Goal: Information Seeking & Learning: Learn about a topic

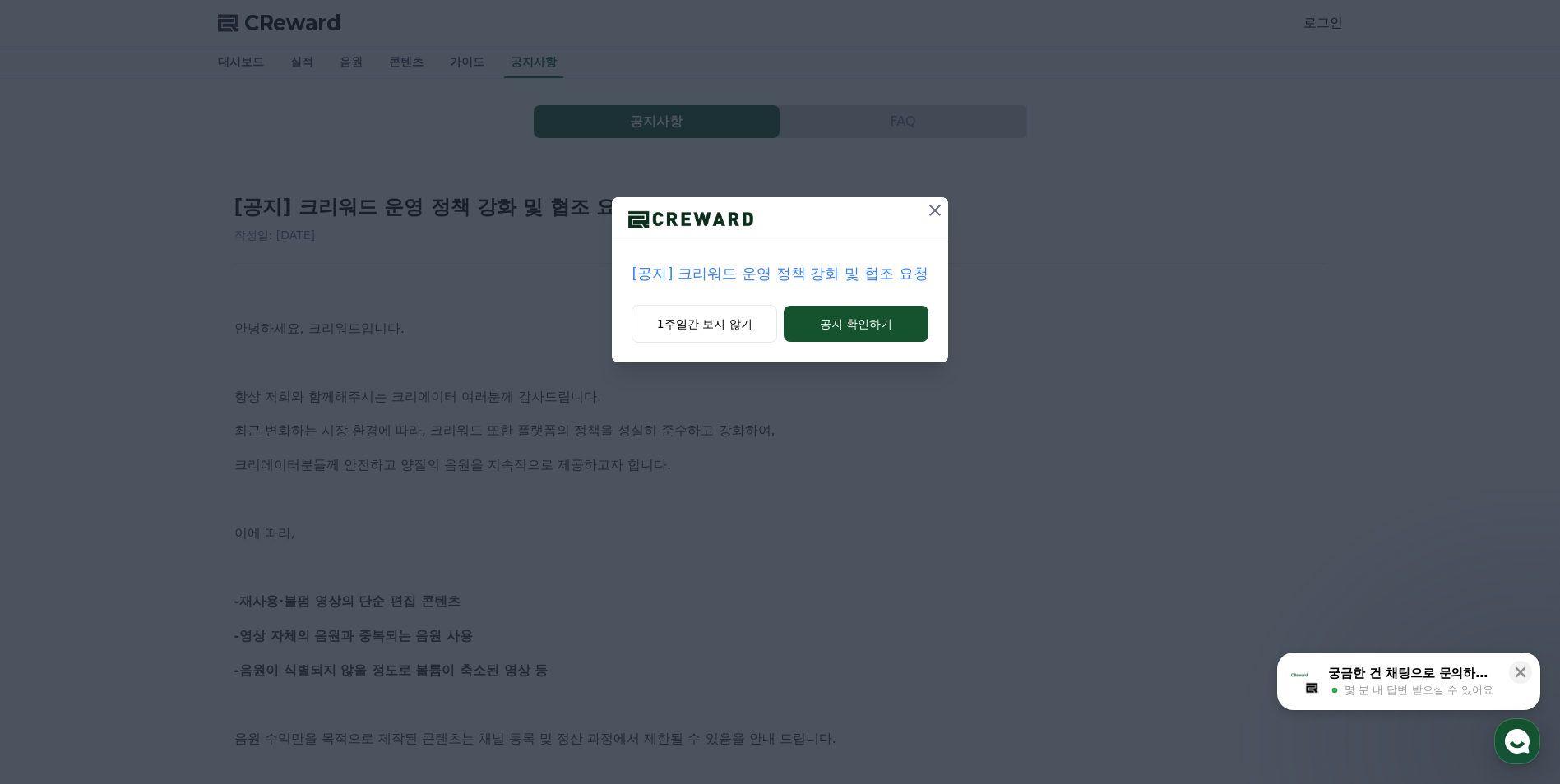
click at [938, 214] on icon at bounding box center [934, 210] width 12 height 12
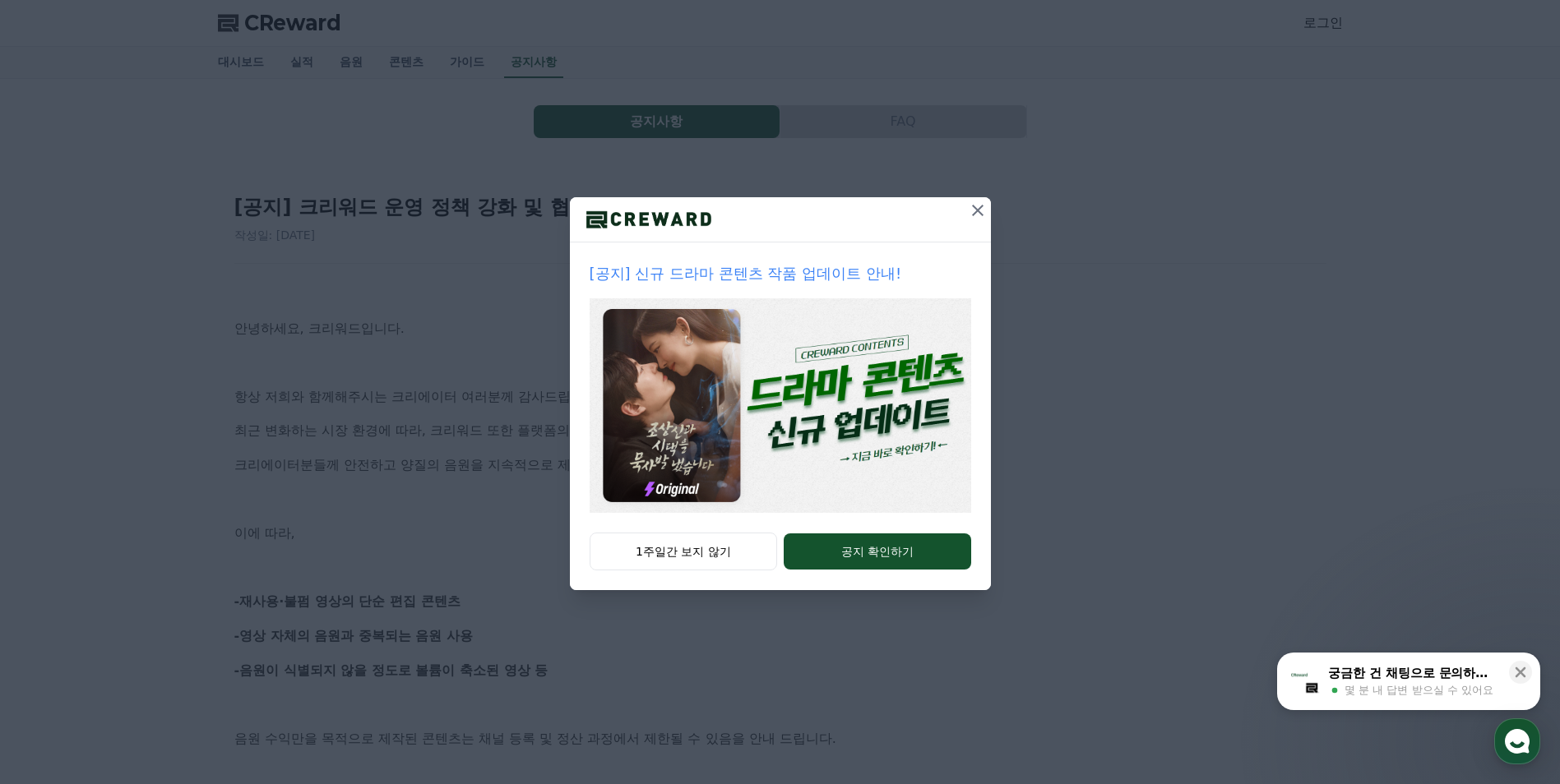
click at [975, 208] on icon at bounding box center [977, 210] width 12 height 12
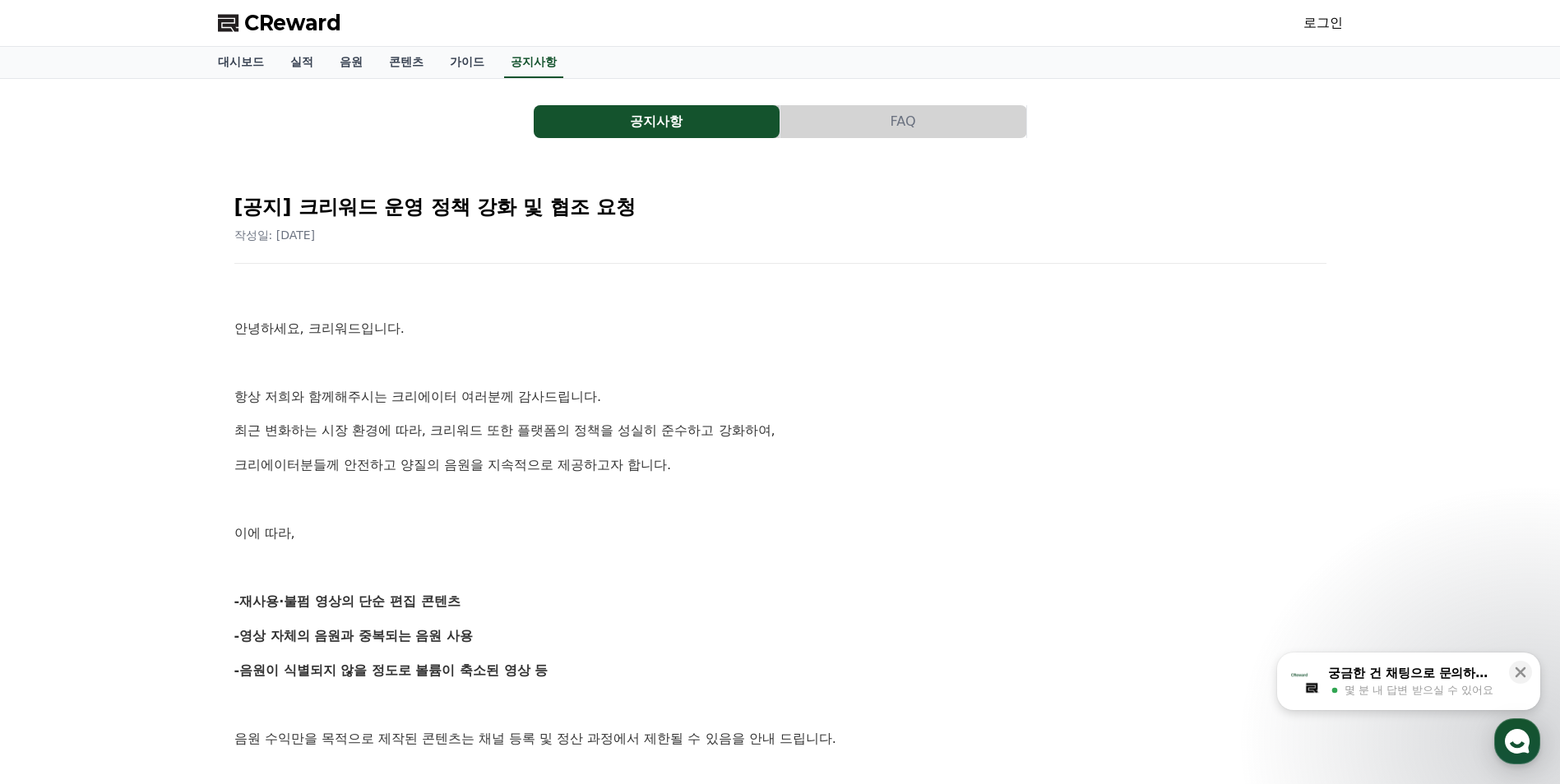
drag, startPoint x: 464, startPoint y: 601, endPoint x: 349, endPoint y: 604, distance: 115.0
click at [349, 604] on p "-재사용·불펌 영상의 단순 편집 콘텐츠" at bounding box center [780, 602] width 1092 height 22
click at [349, 604] on strong "-재사용·불펌 영상의 단순 편집 콘텐츠" at bounding box center [347, 601] width 226 height 15
drag, startPoint x: 338, startPoint y: 606, endPoint x: 505, endPoint y: 608, distance: 167.0
click at [505, 608] on p "-재사용·불펌 영상의 단순 편집 콘텐츠" at bounding box center [780, 602] width 1092 height 22
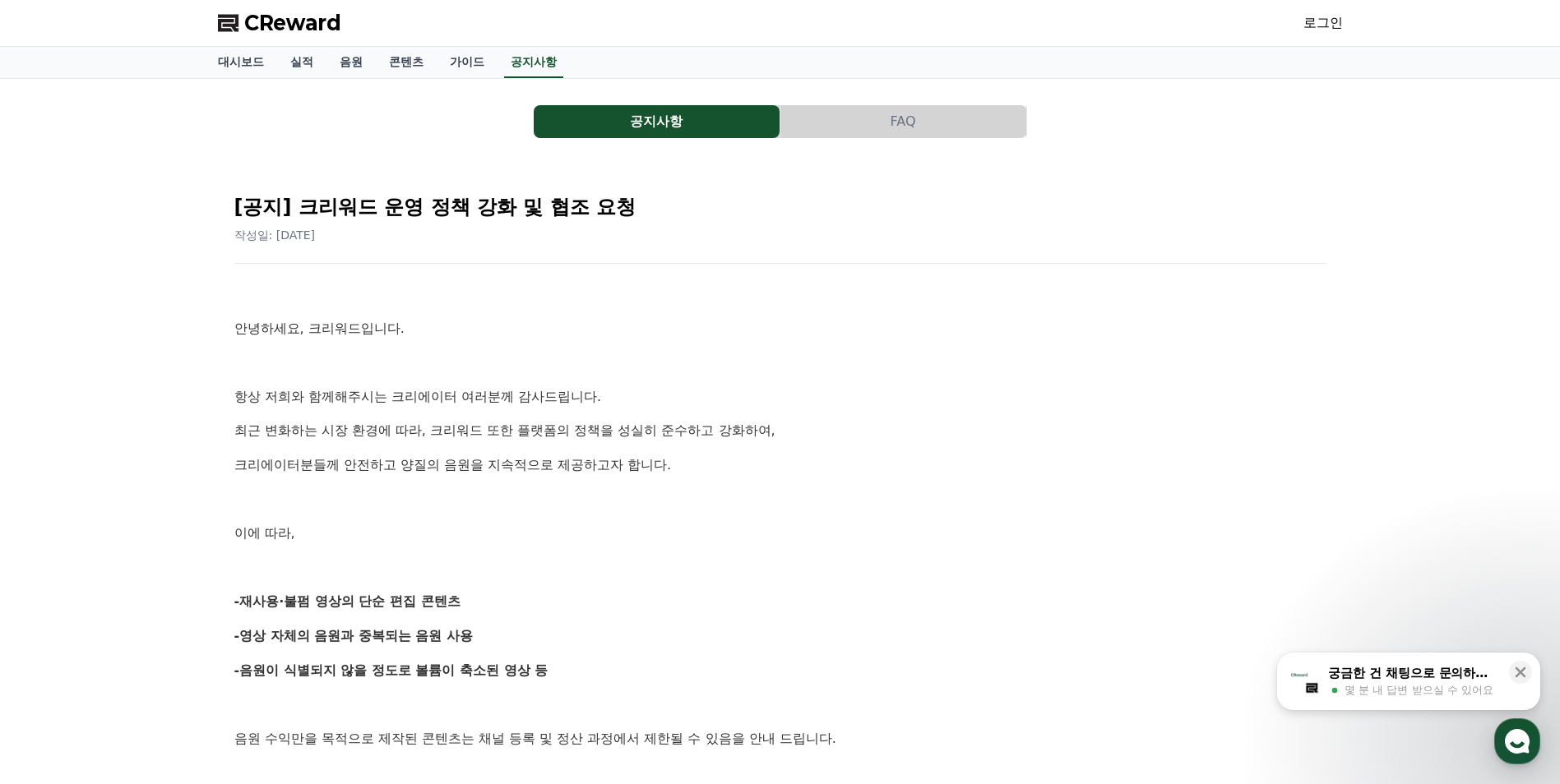
click at [505, 608] on p "-재사용·불펌 영상의 단순 편집 콘텐츠" at bounding box center [780, 602] width 1092 height 22
drag, startPoint x: 479, startPoint y: 604, endPoint x: 232, endPoint y: 608, distance: 247.0
click at [232, 608] on div "[공지] 크리워드 운영 정책 강화 및 협조 요청 작성일: [DATE] 안녕하세요, 크리워드입니다. 항상 저희와 함께해주시는 크리에이터 여러분께…" at bounding box center [780, 779] width 1099 height 1205
drag, startPoint x: 232, startPoint y: 605, endPoint x: 440, endPoint y: 604, distance: 208.0
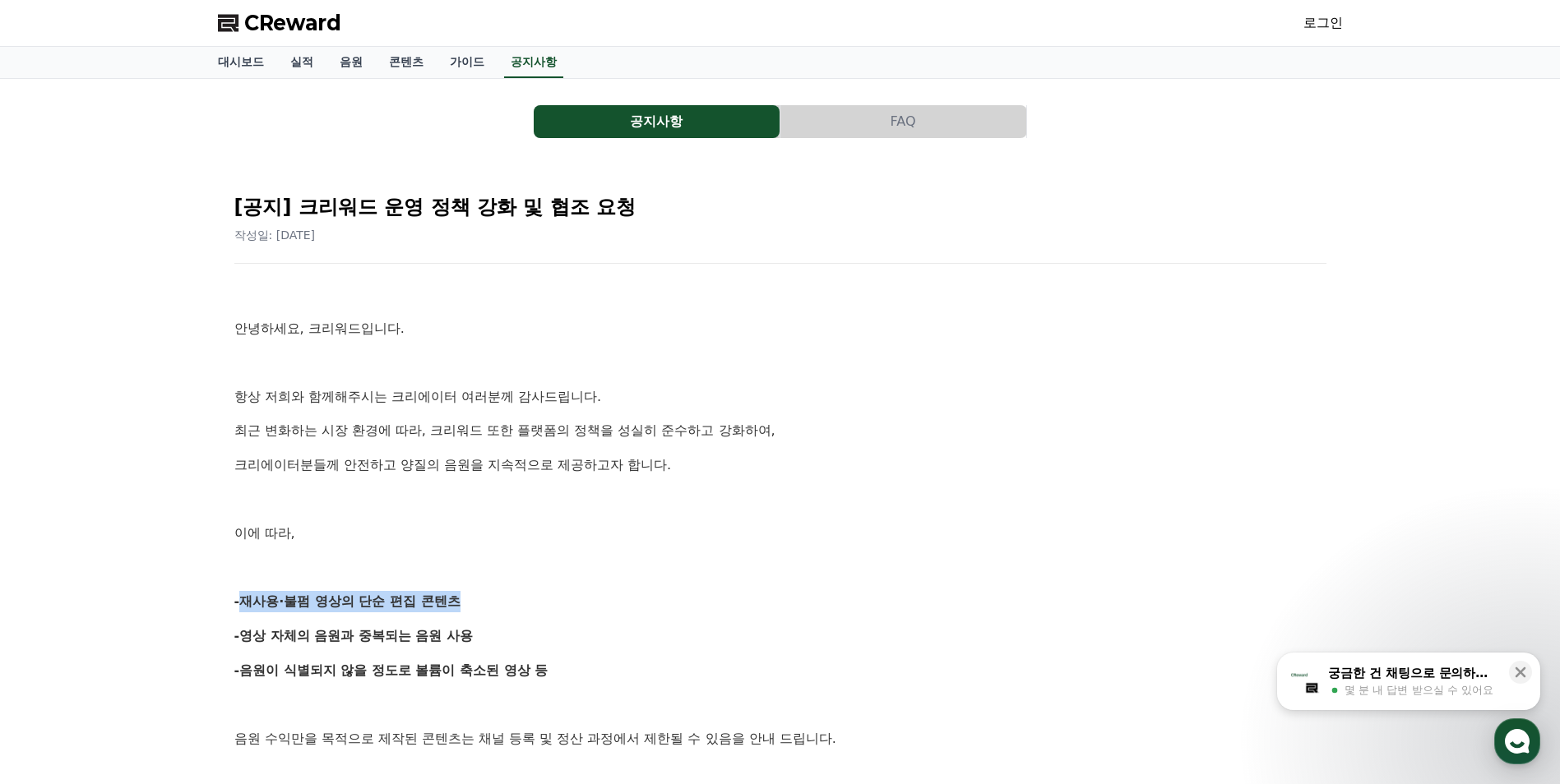
click at [440, 604] on div "[공지] 크리워드 운영 정책 강화 및 협조 요청 작성일: [DATE] 안녕하세요, 크리워드입니다. 항상 저희와 함께해주시는 크리에이터 여러분께…" at bounding box center [780, 779] width 1099 height 1205
drag, startPoint x: 440, startPoint y: 604, endPoint x: 468, endPoint y: 604, distance: 28.0
click at [442, 604] on strong "-재사용·불펌 영상의 단순 편집 콘텐츠" at bounding box center [347, 601] width 226 height 15
drag, startPoint x: 468, startPoint y: 604, endPoint x: 225, endPoint y: 603, distance: 243.0
click at [225, 603] on div "[공지] 크리워드 운영 정책 강화 및 협조 요청 작성일: [DATE] 안녕하세요, 크리워드입니다. 항상 저희와 함께해주시는 크리에이터 여러분께…" at bounding box center [780, 780] width 1112 height 1219
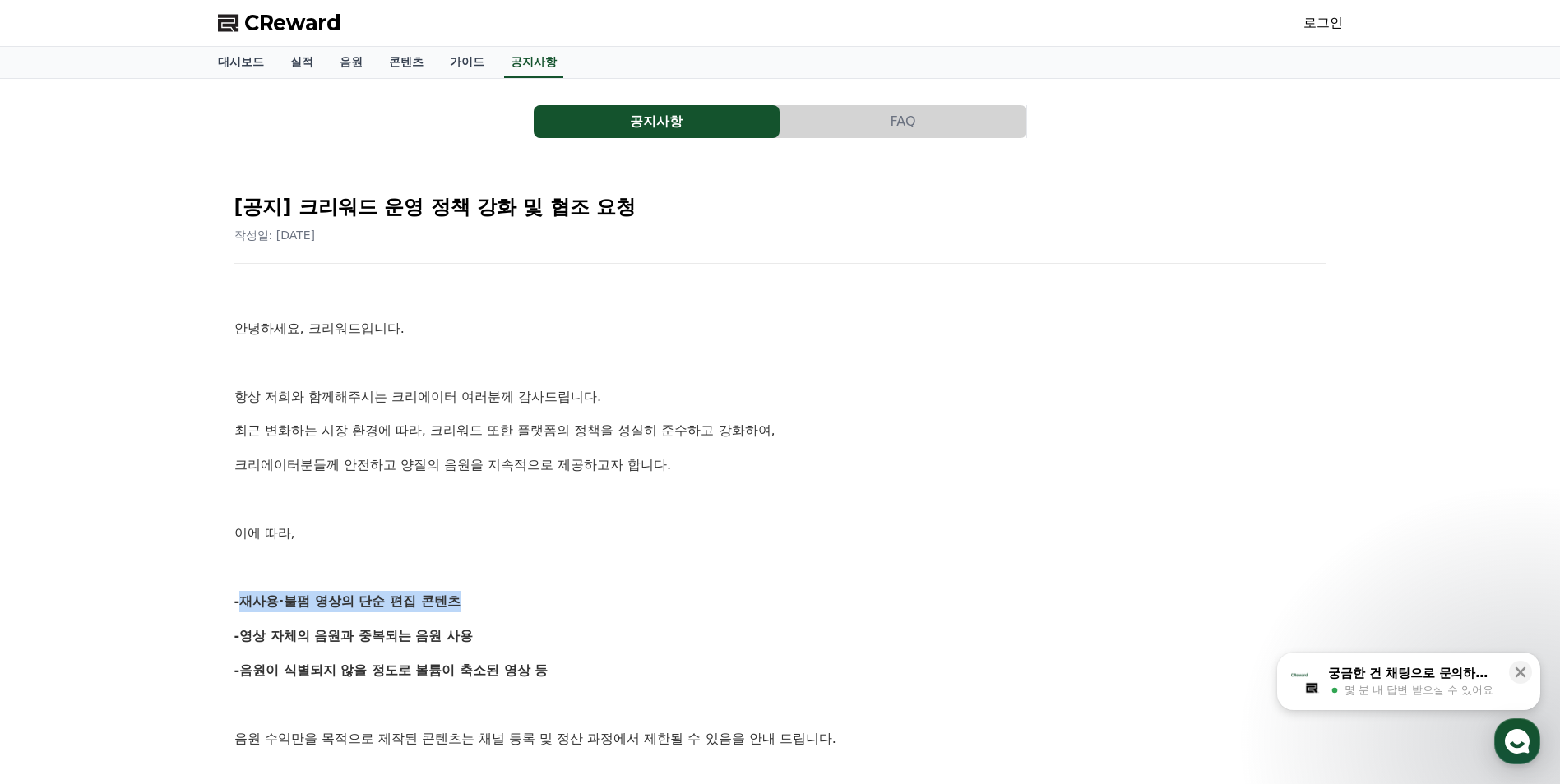
click at [225, 603] on div "[공지] 크리워드 운영 정책 강화 및 협조 요청 작성일: [DATE] 안녕하세요, 크리워드입니다. 항상 저희와 함께해주시는 크리에이터 여러분께…" at bounding box center [780, 780] width 1112 height 1219
drag, startPoint x: 208, startPoint y: 606, endPoint x: 532, endPoint y: 606, distance: 324.0
click at [532, 606] on div "공지사항 FAQ [공지] 크리워드 운영 정책 강화 및 협조 요청 작성일: [DATE] 안녕하세요, 크리워드입니다. 항상 저희와 함께해주시는 크…" at bounding box center [780, 744] width 1152 height 1331
click at [532, 606] on p "-재사용·불펌 영상의 단순 편집 콘텐츠" at bounding box center [780, 602] width 1092 height 22
drag, startPoint x: 415, startPoint y: 607, endPoint x: 176, endPoint y: 602, distance: 239.1
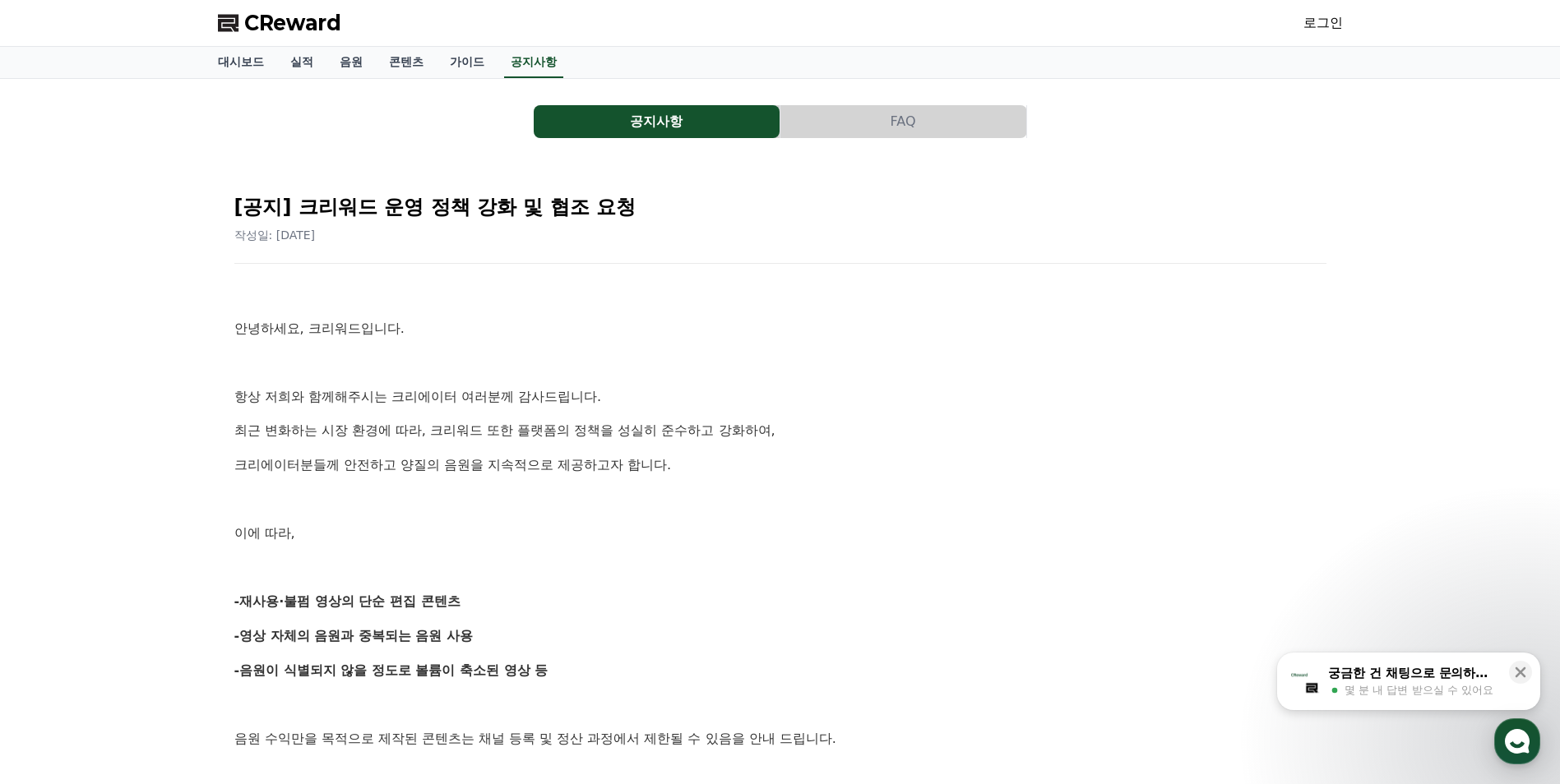
click at [176, 602] on div "공지사항 FAQ [공지] 크리워드 운영 정책 강화 및 협조 요청 작성일: [DATE] 안녕하세요, 크리워드입니다. 항상 저희와 함께해주시는 크…" at bounding box center [780, 744] width 1560 height 1331
drag, startPoint x: 176, startPoint y: 602, endPoint x: 203, endPoint y: 605, distance: 27.2
click at [176, 602] on div "공지사항 FAQ [공지] 크리워드 운영 정책 강화 및 협조 요청 작성일: [DATE] 안녕하세요, 크리워드입니다. 항상 저희와 함께해주시는 크…" at bounding box center [780, 744] width 1560 height 1331
drag, startPoint x: 205, startPoint y: 605, endPoint x: 514, endPoint y: 612, distance: 309.1
click at [514, 612] on div "공지사항 FAQ [공지] 크리워드 운영 정책 강화 및 협조 요청 작성일: [DATE] 안녕하세요, 크리워드입니다. 항상 저희와 함께해주시는 크…" at bounding box center [780, 744] width 1152 height 1331
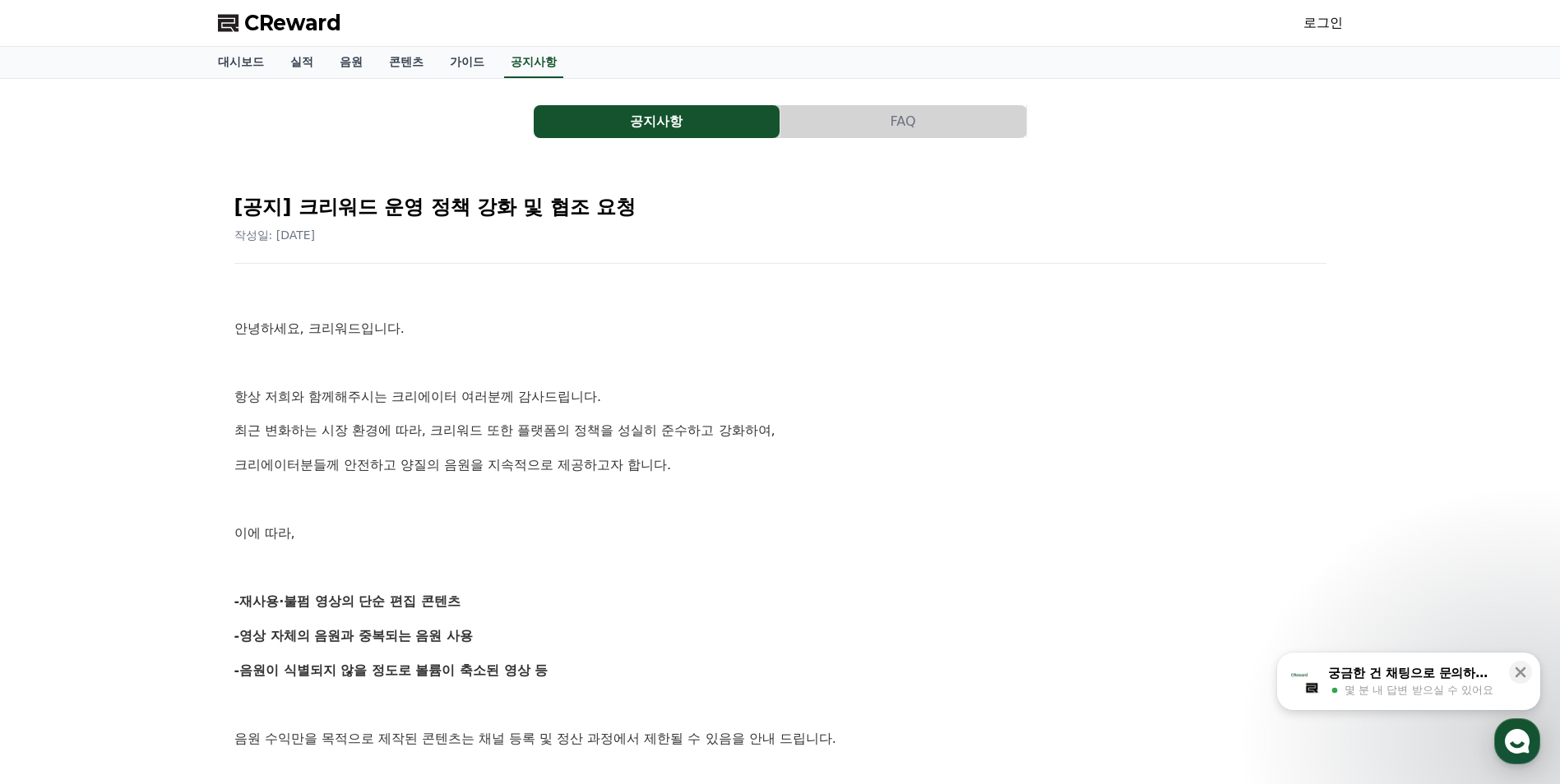
click at [514, 612] on p "-재사용·불펌 영상의 단순 편집 콘텐츠" at bounding box center [780, 602] width 1092 height 22
drag, startPoint x: 496, startPoint y: 608, endPoint x: 227, endPoint y: 606, distance: 269.0
click at [227, 606] on div "[공지] 크리워드 운영 정책 강화 및 협조 요청 작성일: [DATE] 안녕하세요, 크리워드입니다. 항상 저희와 함께해주시는 크리에이터 여러분께…" at bounding box center [780, 780] width 1112 height 1219
drag, startPoint x: 224, startPoint y: 606, endPoint x: 482, endPoint y: 607, distance: 258.0
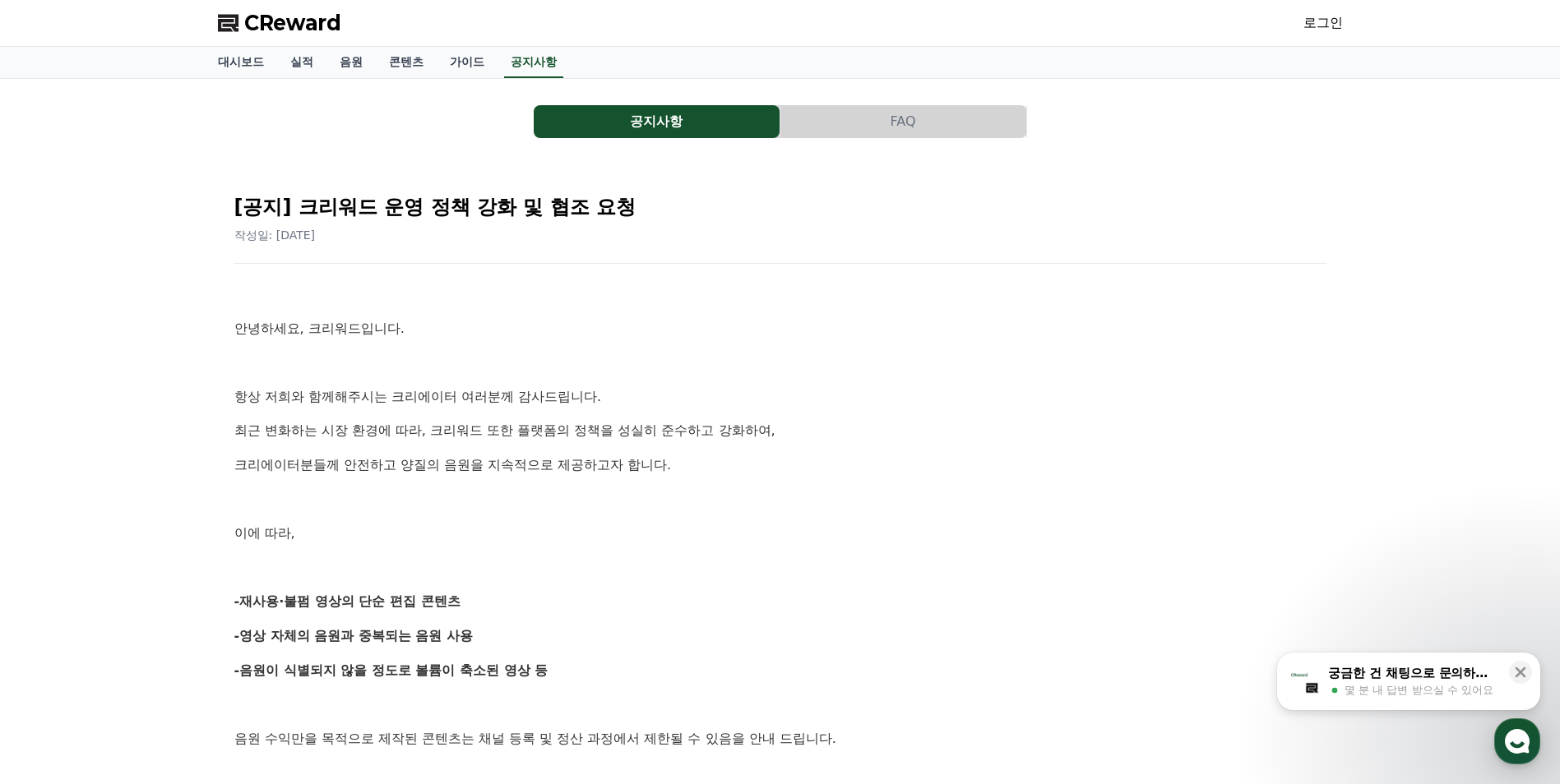
click at [482, 607] on div "[공지] 크리워드 운영 정책 강화 및 협조 요청 작성일: [DATE] 안녕하세요, 크리워드입니다. 항상 저희와 함께해주시는 크리에이터 여러분께…" at bounding box center [780, 780] width 1125 height 1231
drag, startPoint x: 482, startPoint y: 607, endPoint x: 495, endPoint y: 605, distance: 13.2
click at [482, 607] on p "-재사용·불펌 영상의 단순 편집 콘텐츠" at bounding box center [780, 602] width 1092 height 22
drag, startPoint x: 501, startPoint y: 604, endPoint x: 201, endPoint y: 604, distance: 300.0
click at [201, 604] on div "공지사항 FAQ [공지] 크리워드 운영 정책 강화 및 협조 요청 작성일: [DATE] 안녕하세요, 크리워드입니다. 항상 저희와 함께해주시는 크…" at bounding box center [780, 744] width 1560 height 1331
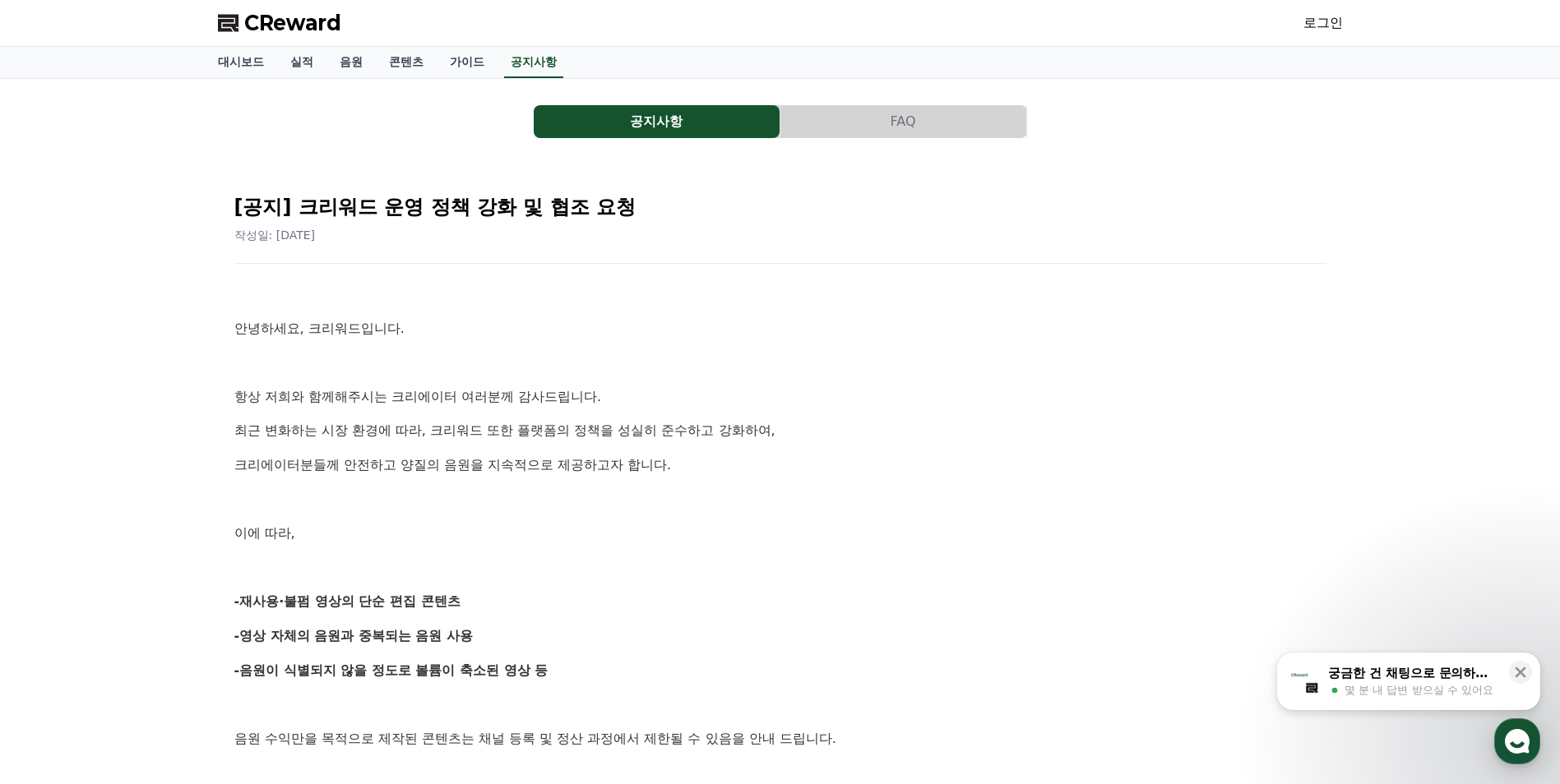
click at [201, 604] on div "공지사항 FAQ [공지] 크리워드 운영 정책 강화 및 협조 요청 작성일: [DATE] 안녕하세요, 크리워드입니다. 항상 저희와 함께해주시는 크…" at bounding box center [780, 744] width 1560 height 1331
drag, startPoint x: 221, startPoint y: 604, endPoint x: 491, endPoint y: 604, distance: 270.0
click at [491, 604] on div "[공지] 크리워드 운영 정책 강화 및 협조 요청 작성일: [DATE] 안녕하세요, 크리워드입니다. 항상 저희와 함께해주시는 크리에이터 여러분께…" at bounding box center [780, 780] width 1125 height 1231
click at [492, 604] on p "-재사용·불펌 영상의 단순 편집 콘텐츠" at bounding box center [780, 602] width 1092 height 22
drag, startPoint x: 417, startPoint y: 606, endPoint x: 177, endPoint y: 597, distance: 240.2
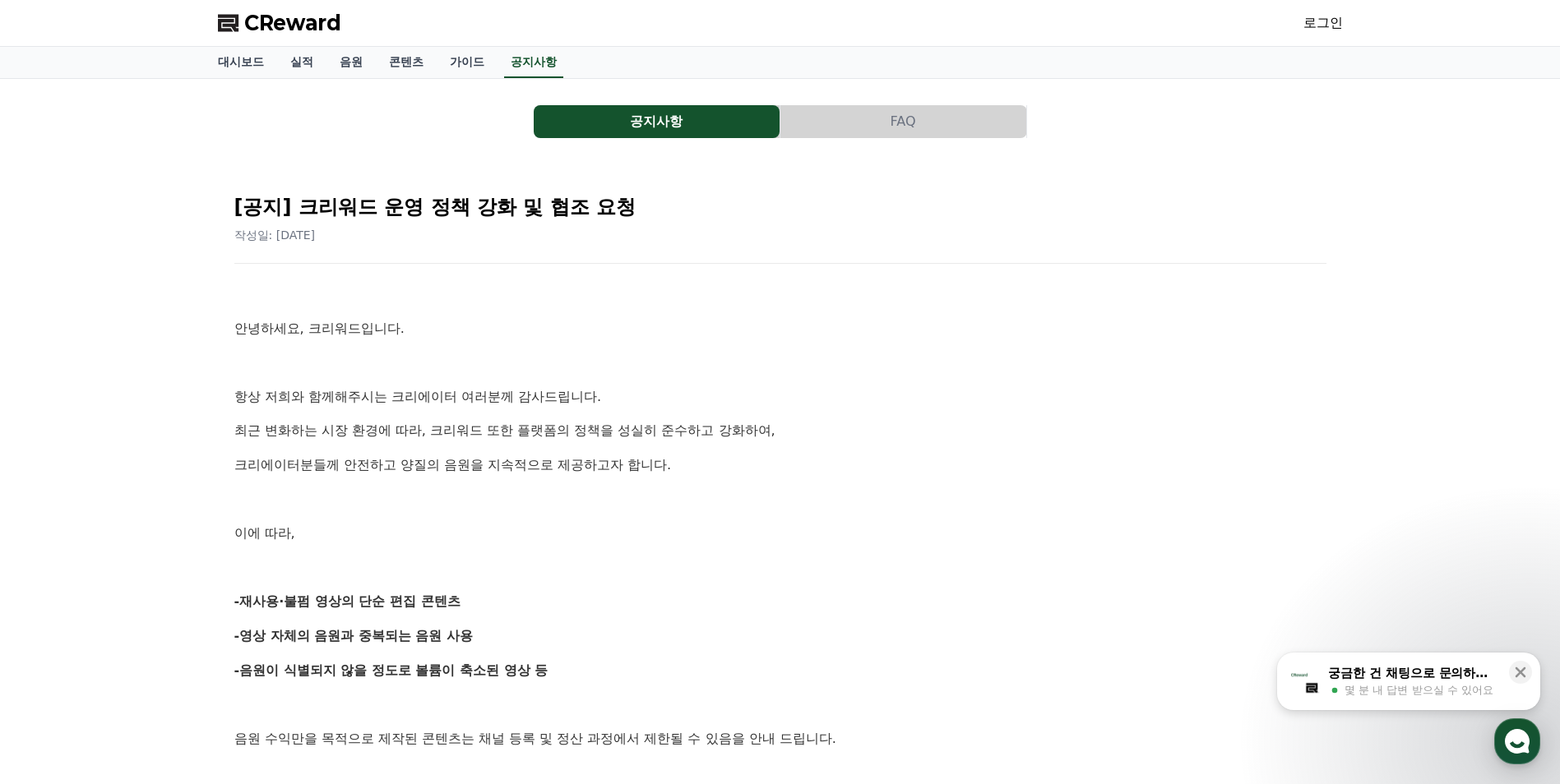
click at [177, 597] on div "공지사항 FAQ [공지] 크리워드 운영 정책 강화 및 협조 요청 작성일: [DATE] 안녕하세요, 크리워드입니다. 항상 저희와 함께해주시는 크…" at bounding box center [780, 744] width 1560 height 1331
drag, startPoint x: 177, startPoint y: 597, endPoint x: 186, endPoint y: 603, distance: 10.8
click at [177, 597] on div "공지사항 FAQ [공지] 크리워드 운영 정책 강화 및 협조 요청 작성일: [DATE] 안녕하세요, 크리워드입니다. 항상 저희와 함께해주시는 크…" at bounding box center [780, 744] width 1560 height 1331
drag, startPoint x: 195, startPoint y: 605, endPoint x: 498, endPoint y: 606, distance: 303.0
click at [498, 606] on div "공지사항 FAQ [공지] 크리워드 운영 정책 강화 및 협조 요청 작성일: [DATE] 안녕하세요, 크리워드입니다. 항상 저희와 함께해주시는 크…" at bounding box center [780, 744] width 1560 height 1331
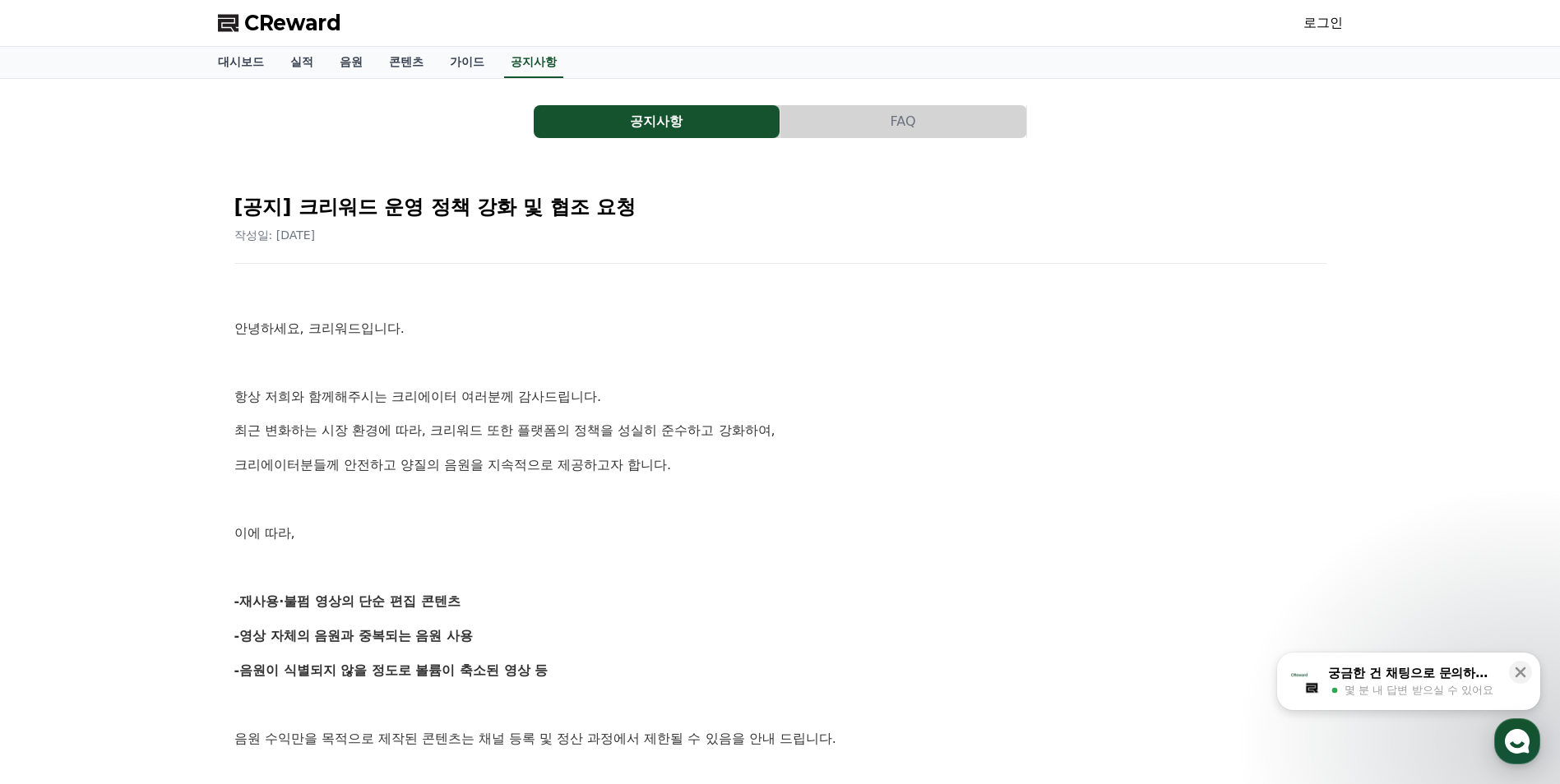
click at [498, 606] on p "-재사용·불펌 영상의 단순 편집 콘텐츠" at bounding box center [780, 602] width 1092 height 22
drag, startPoint x: 283, startPoint y: 607, endPoint x: 211, endPoint y: 604, distance: 72.1
click at [211, 604] on div "공지사항 FAQ [공지] 크리워드 운영 정책 강화 및 협조 요청 작성일: [DATE] 안녕하세요, 크리워드입니다. 항상 저희와 함께해주시는 크…" at bounding box center [780, 744] width 1138 height 1317
drag, startPoint x: 222, startPoint y: 603, endPoint x: 459, endPoint y: 604, distance: 237.0
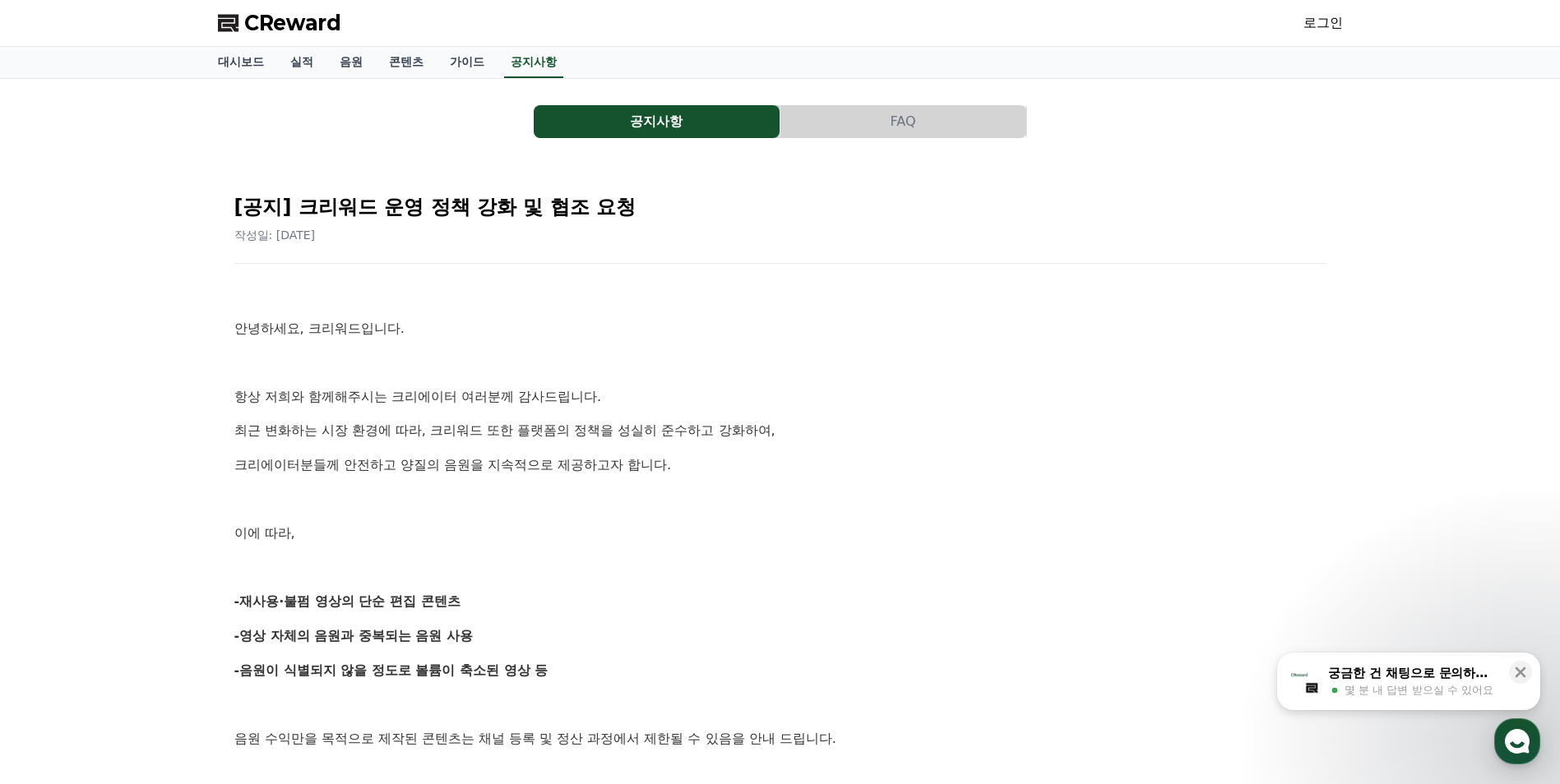
click at [459, 604] on div "공지사항 FAQ [공지] 크리워드 운영 정책 강화 및 협조 요청 작성일: [DATE] 안녕하세요, 크리워드입니다. 항상 저희와 함께해주시는 크…" at bounding box center [780, 744] width 1560 height 1331
click at [459, 604] on p "-재사용·불펌 영상의 단순 편집 콘텐츠" at bounding box center [780, 602] width 1092 height 22
drag, startPoint x: 508, startPoint y: 598, endPoint x: 201, endPoint y: 608, distance: 307.2
click at [201, 608] on div "공지사항 FAQ [공지] 크리워드 운영 정책 강화 및 협조 요청 작성일: [DATE] 안녕하세요, 크리워드입니다. 항상 저희와 함께해주시는 크…" at bounding box center [780, 744] width 1560 height 1331
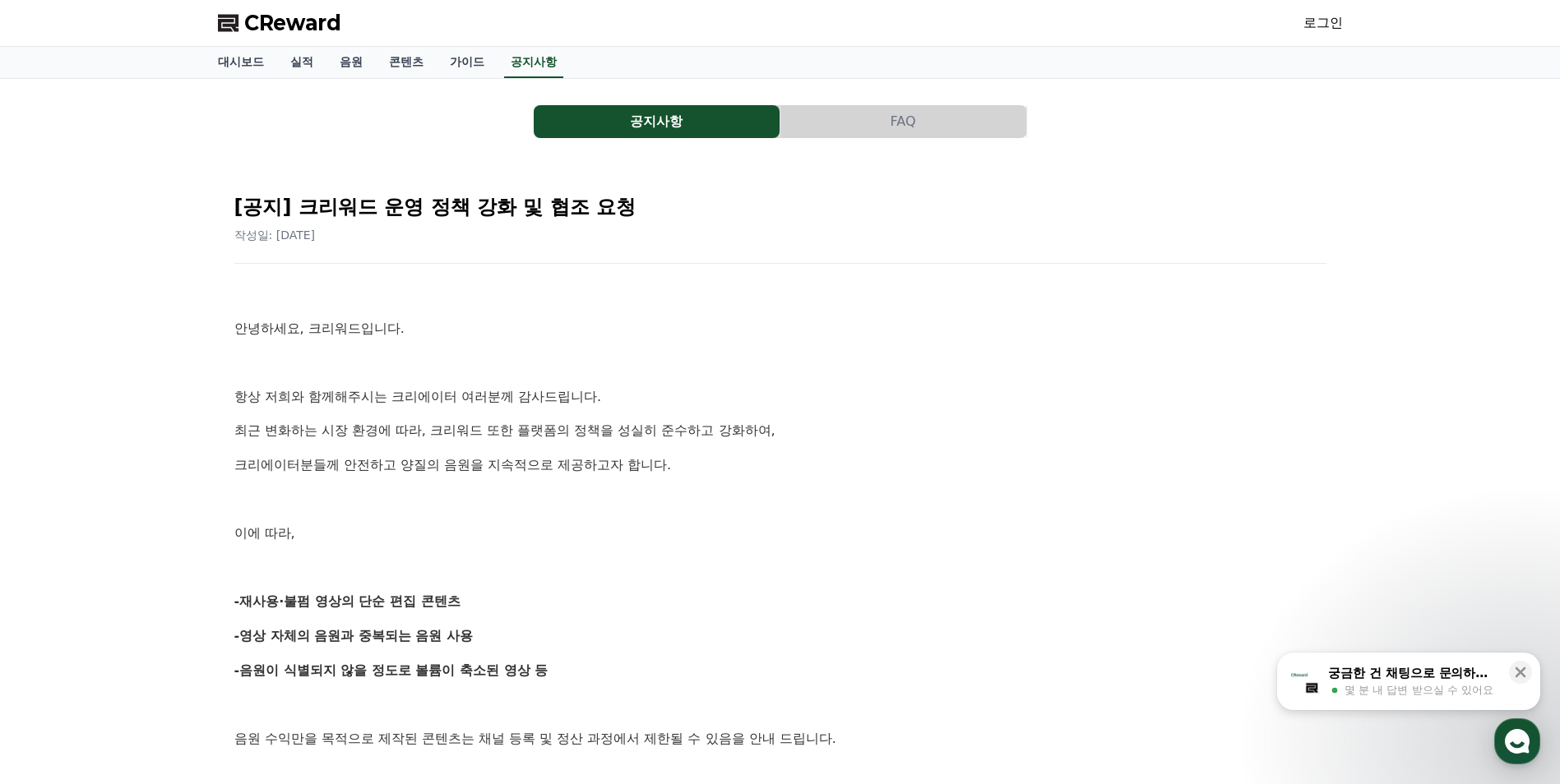
drag, startPoint x: 356, startPoint y: 610, endPoint x: 485, endPoint y: 612, distance: 129.0
click at [485, 612] on div "공지사항 FAQ [공지] 크리워드 운영 정책 강화 및 협조 요청 작성일: [DATE] 안녕하세요, 크리워드입니다. 항상 저희와 함께해주시는 크…" at bounding box center [780, 744] width 1152 height 1331
click at [485, 612] on p "-재사용·불펌 영상의 단순 편집 콘텐츠" at bounding box center [780, 602] width 1092 height 22
drag, startPoint x: 515, startPoint y: 609, endPoint x: 207, endPoint y: 606, distance: 308.0
click at [207, 606] on div "공지사항 FAQ [공지] 크리워드 운영 정책 강화 및 협조 요청 작성일: [DATE] 안녕하세요, 크리워드입니다. 항상 저희와 함께해주시는 크…" at bounding box center [780, 744] width 1152 height 1331
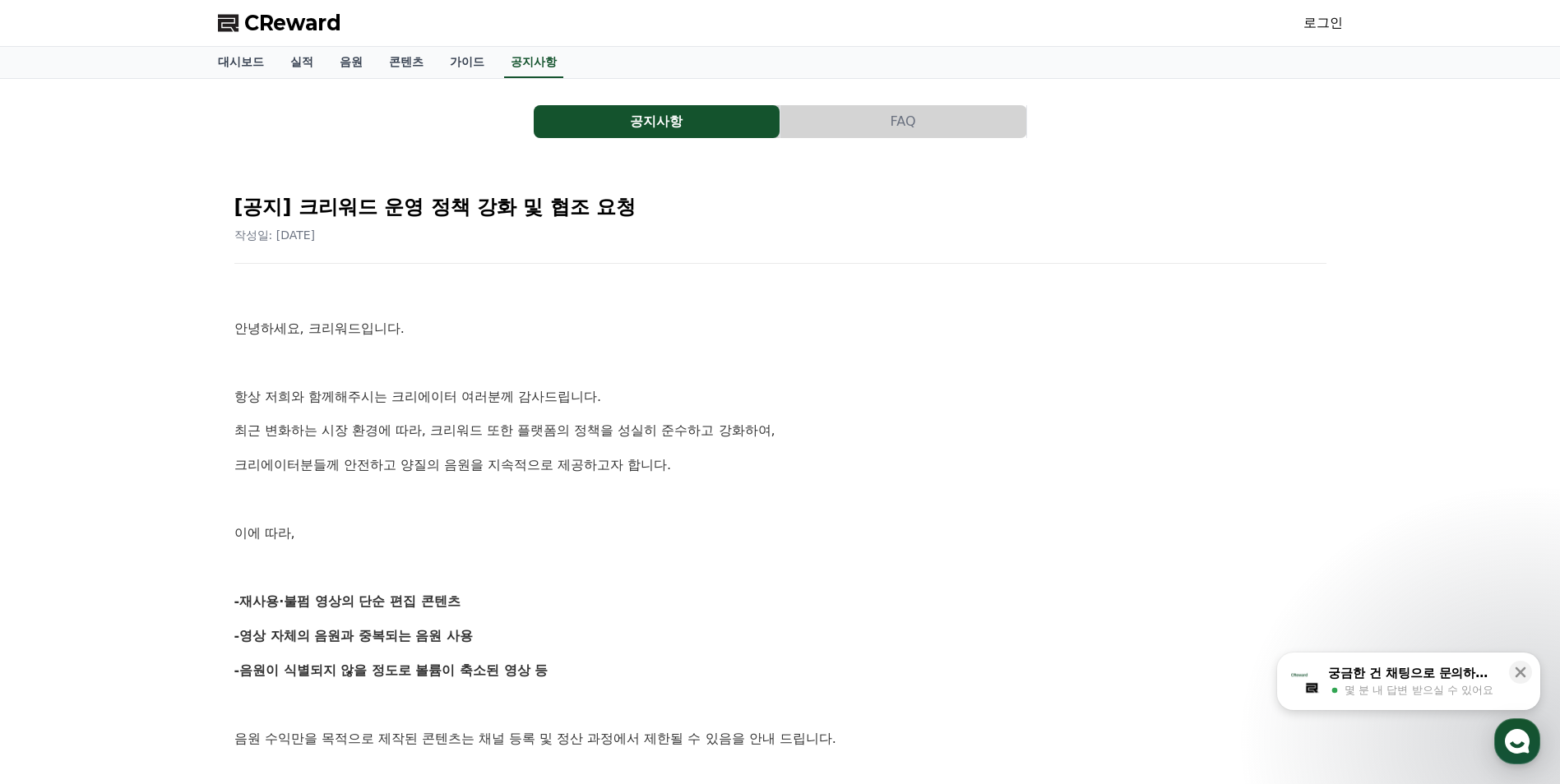
click at [207, 606] on div "공지사항 FAQ [공지] 크리워드 운영 정책 강화 및 협조 요청 작성일: [DATE] 안녕하세요, 크리워드입니다. 항상 저희와 함께해주시는 크…" at bounding box center [780, 744] width 1152 height 1331
drag, startPoint x: 200, startPoint y: 607, endPoint x: 483, endPoint y: 602, distance: 283.0
click at [483, 602] on div "공지사항 FAQ [공지] 크리워드 운영 정책 강화 및 협조 요청 작성일: [DATE] 안녕하세요, 크리워드입니다. 항상 저희와 함께해주시는 크…" at bounding box center [780, 744] width 1560 height 1331
click at [483, 602] on p "-재사용·불펌 영상의 단순 편집 콘텐츠" at bounding box center [780, 602] width 1092 height 22
drag, startPoint x: 509, startPoint y: 604, endPoint x: 190, endPoint y: 597, distance: 319.1
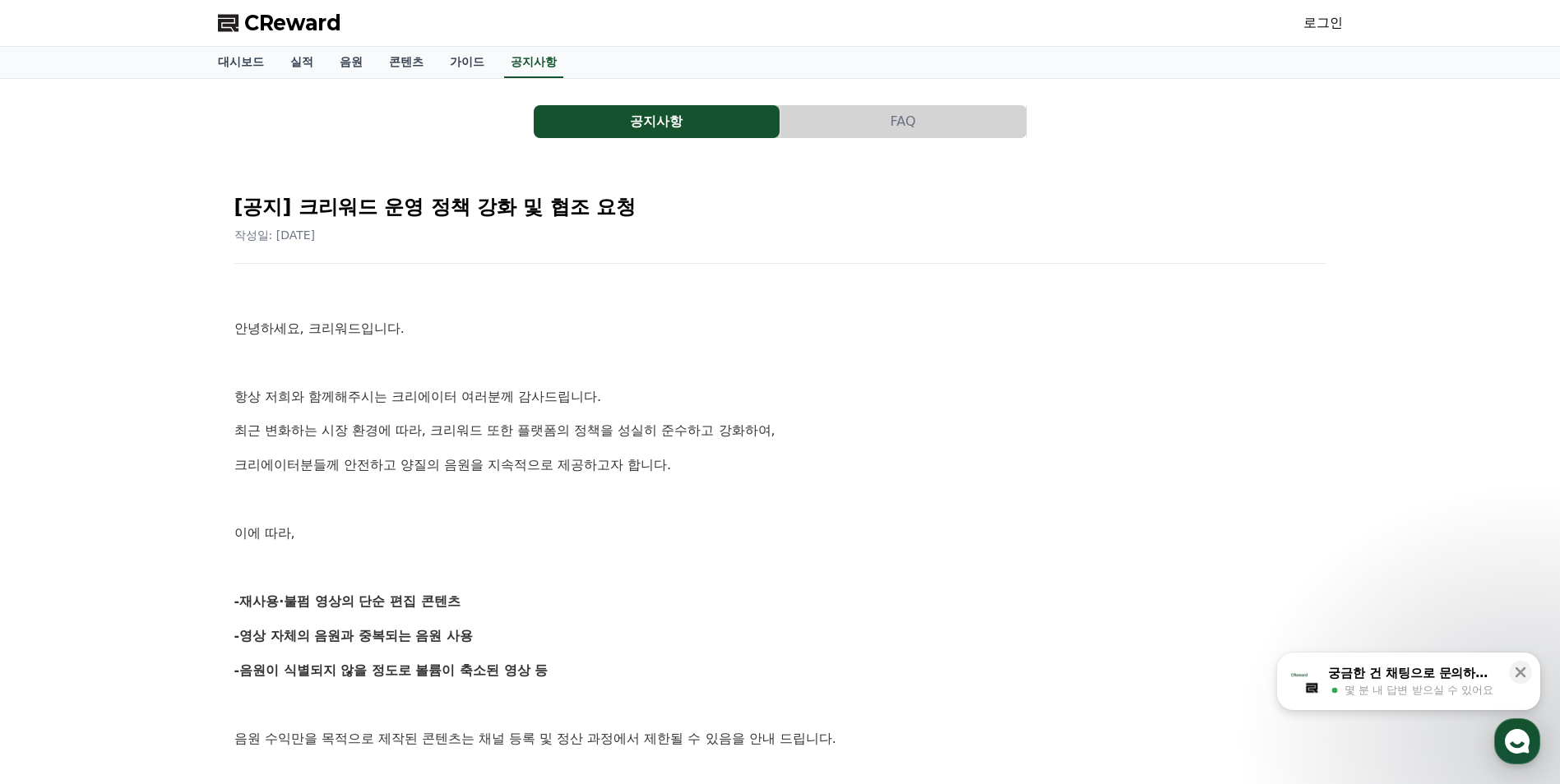
click at [190, 597] on div "공지사항 FAQ [공지] 크리워드 운영 정책 강화 및 협조 요청 작성일: [DATE] 안녕하세요, 크리워드입니다. 항상 저희와 함께해주시는 크…" at bounding box center [780, 744] width 1560 height 1331
drag, startPoint x: 186, startPoint y: 599, endPoint x: 517, endPoint y: 604, distance: 331.0
click at [517, 604] on div "공지사항 FAQ [공지] 크리워드 운영 정책 강화 및 협조 요청 작성일: [DATE] 안녕하세요, 크리워드입니다. 항상 저희와 함께해주시는 크…" at bounding box center [780, 744] width 1560 height 1331
click at [517, 604] on p "-재사용·불펌 영상의 단순 편집 콘텐츠" at bounding box center [780, 602] width 1092 height 22
